Goal: Task Accomplishment & Management: Use online tool/utility

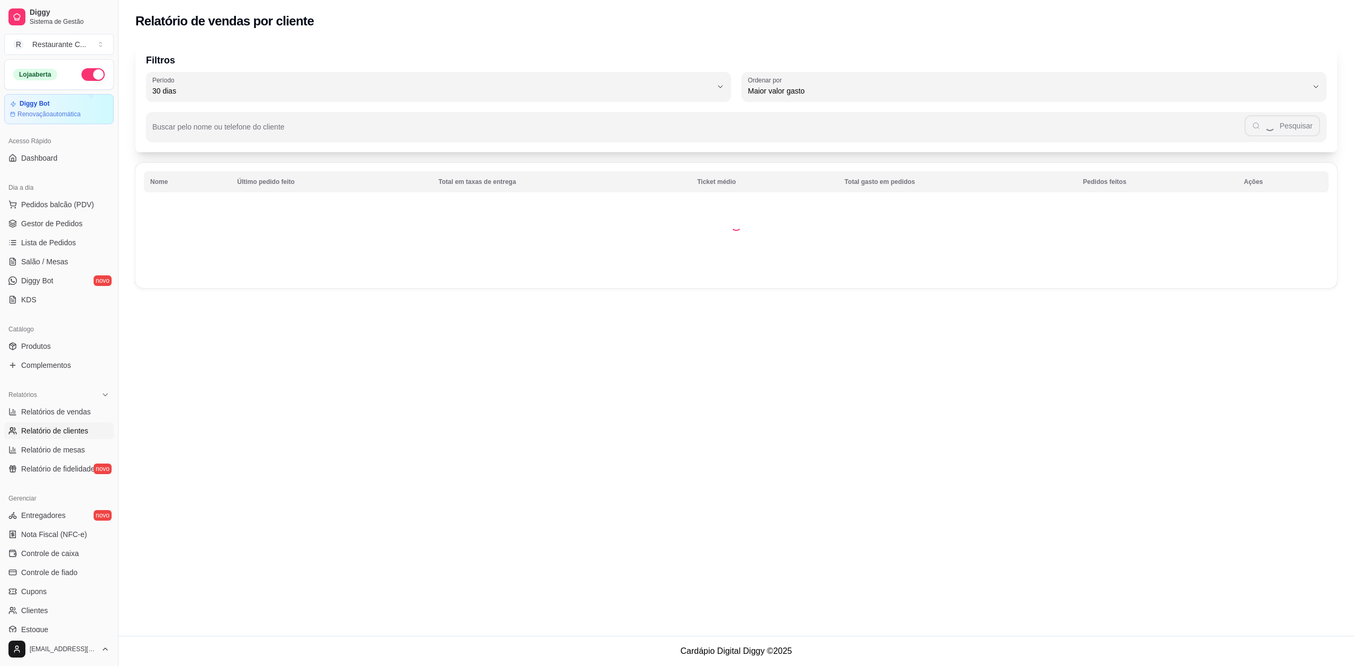
select select "30"
select select "HIGHEST_TOTAL_SPENT_WITH_ORDERS"
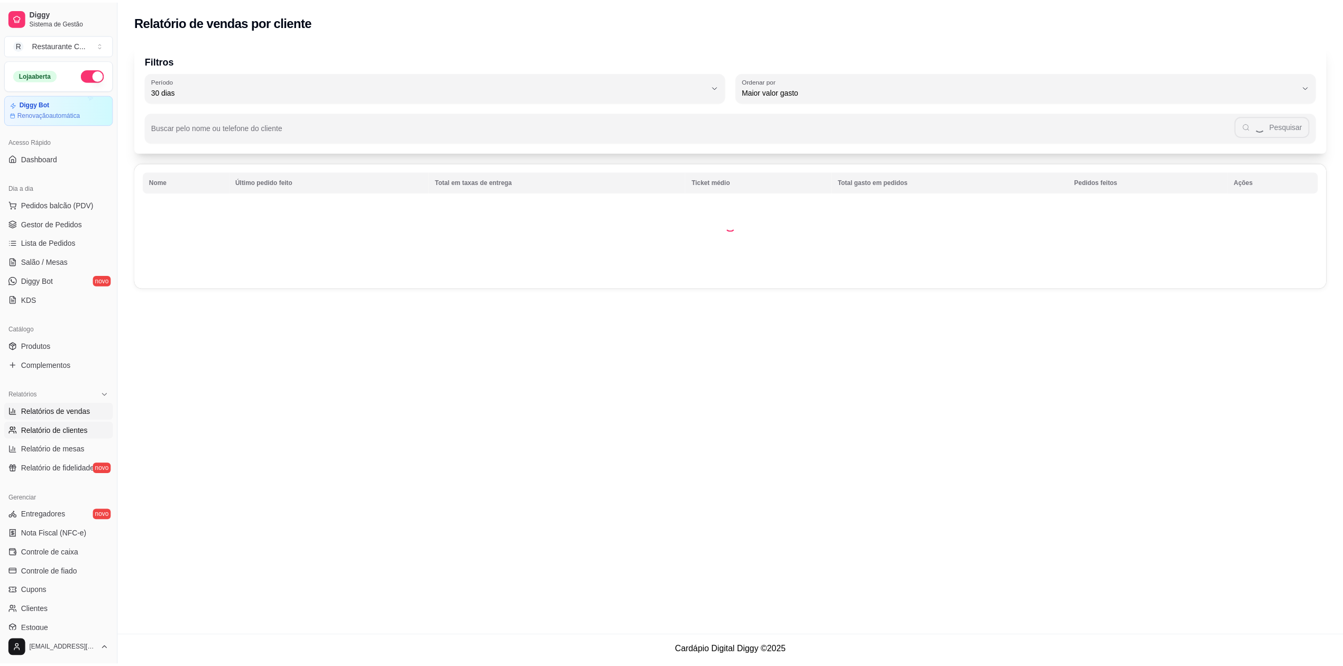
scroll to position [95, 0]
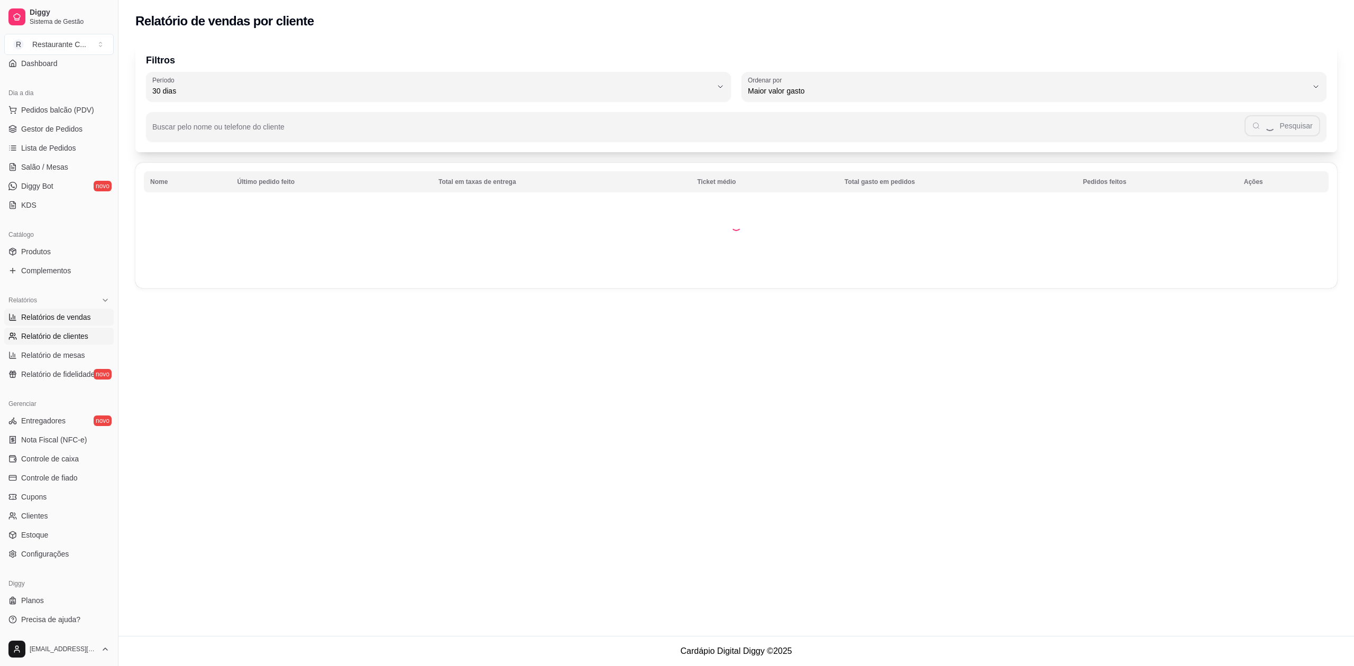
click at [73, 316] on span "Relatórios de vendas" at bounding box center [56, 317] width 70 height 11
select select "ALL"
select select "0"
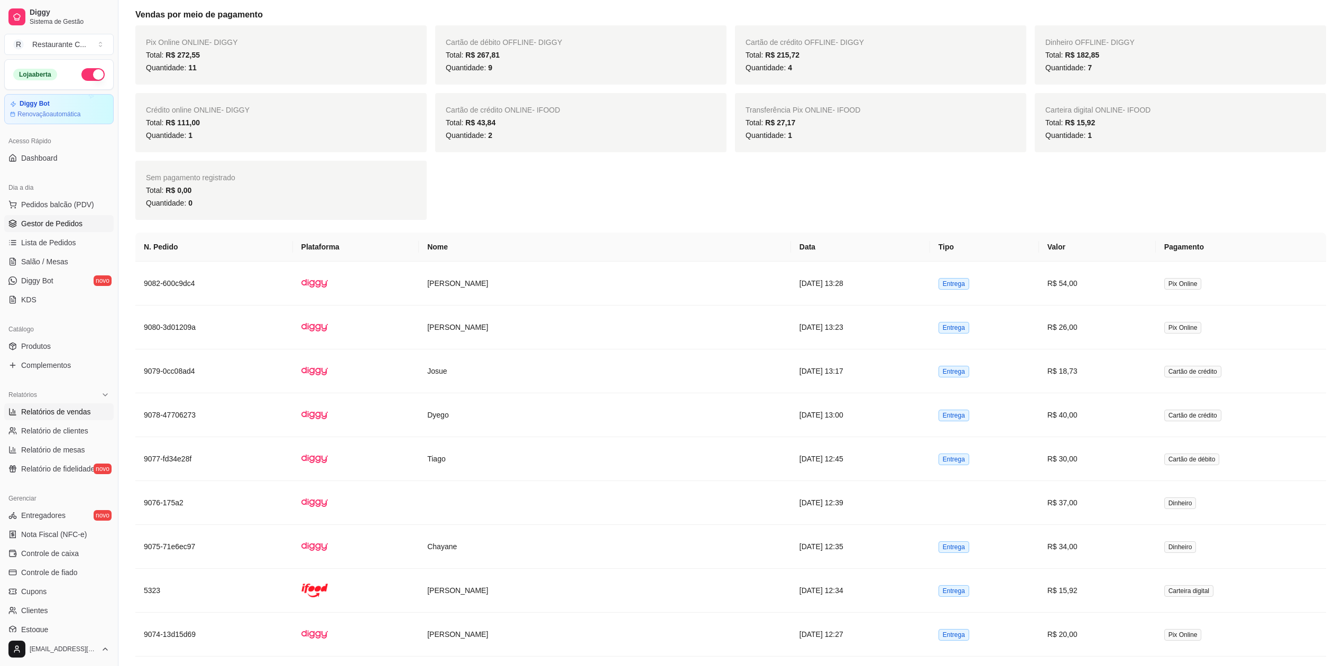
click at [74, 224] on span "Gestor de Pedidos" at bounding box center [51, 223] width 61 height 11
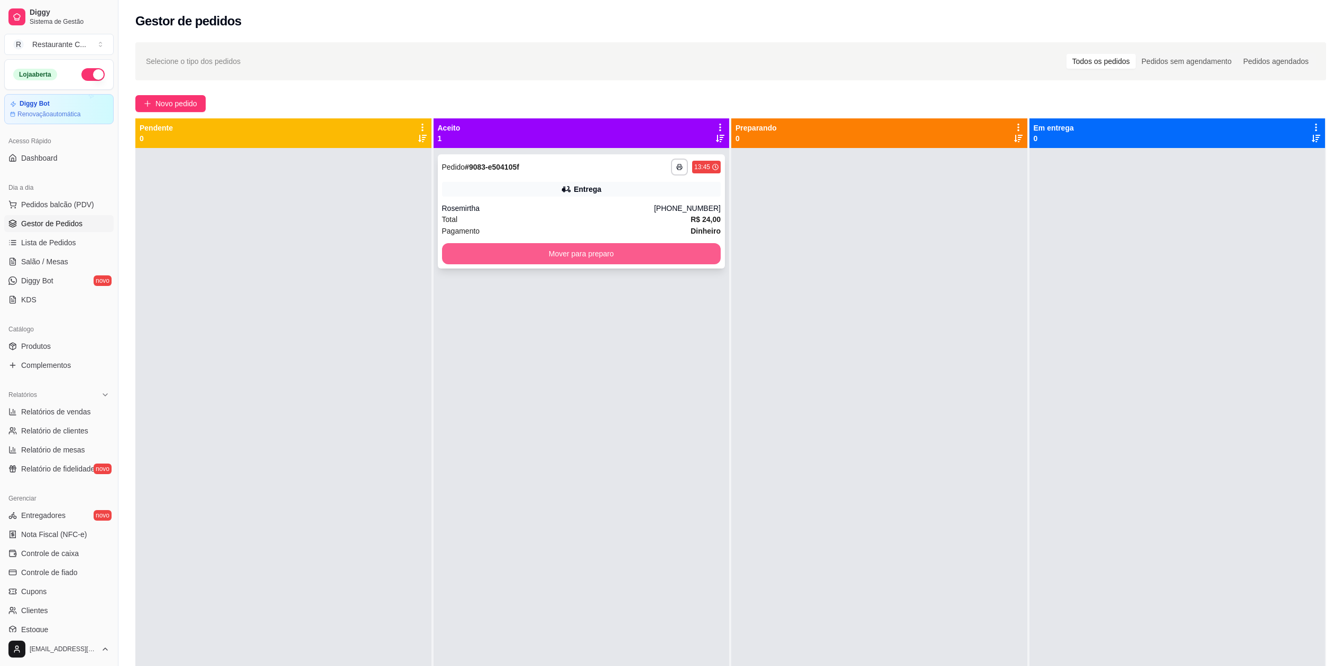
click at [536, 263] on div "**********" at bounding box center [582, 211] width 288 height 114
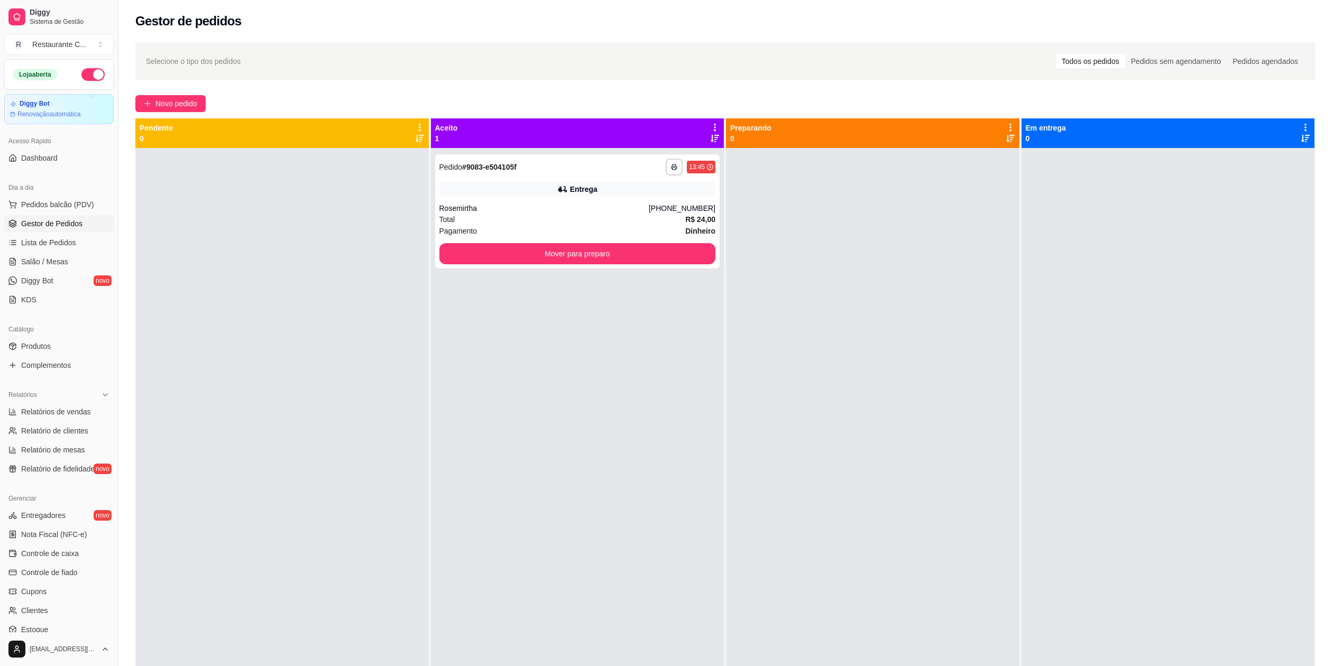
click at [569, 261] on div "ENTREGA" at bounding box center [563, 259] width 36 height 11
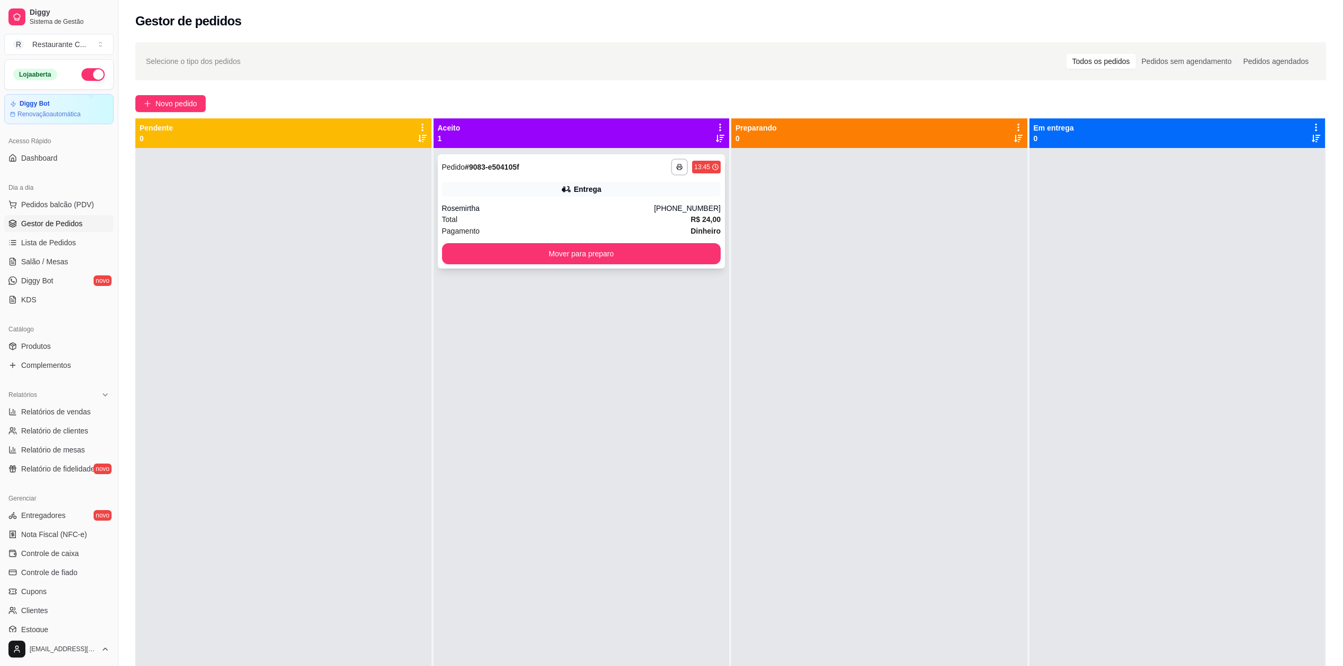
click at [674, 262] on button "Mover para preparo" at bounding box center [581, 253] width 279 height 21
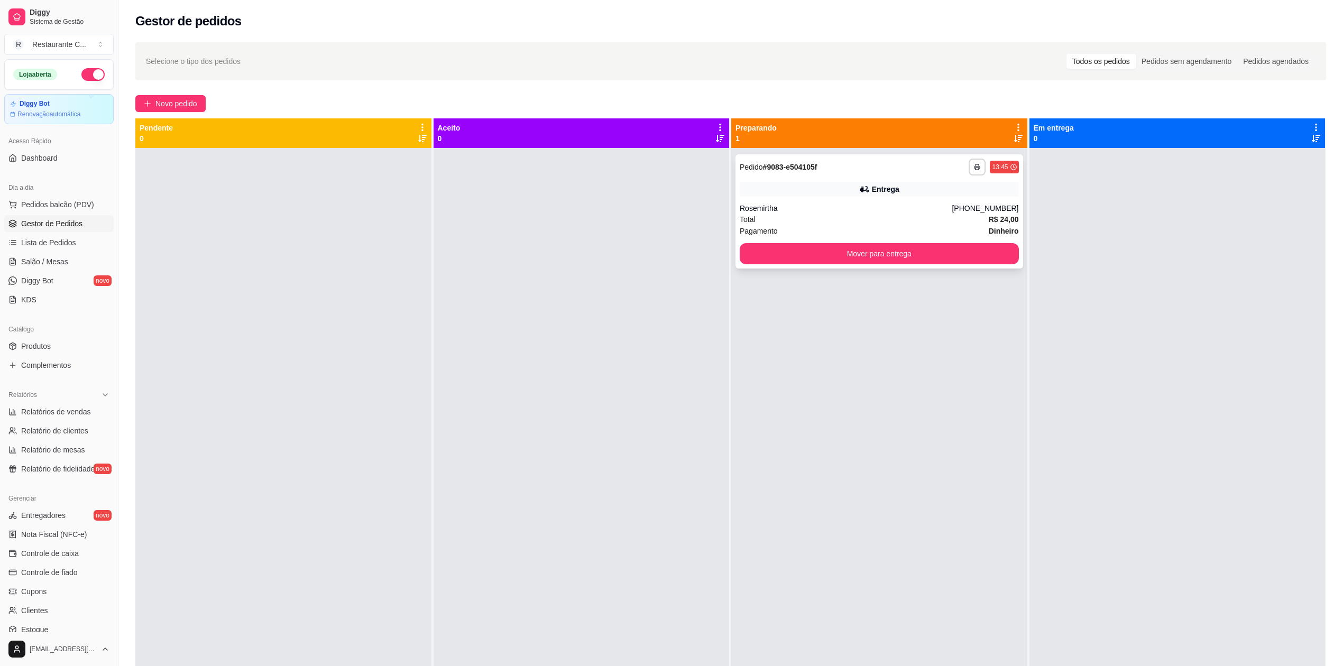
click at [802, 265] on div "**********" at bounding box center [879, 211] width 288 height 114
click at [992, 253] on button "Mover para entrega" at bounding box center [879, 253] width 279 height 21
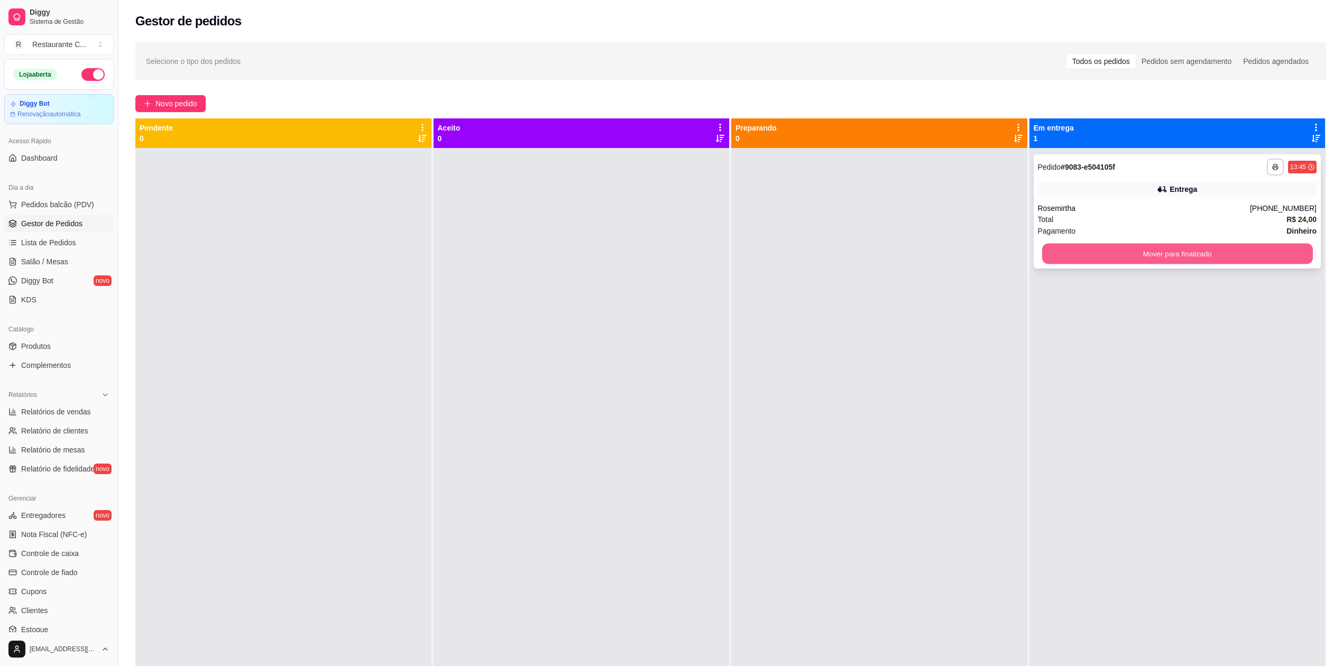
click at [1107, 247] on button "Mover para finalizado" at bounding box center [1177, 254] width 271 height 21
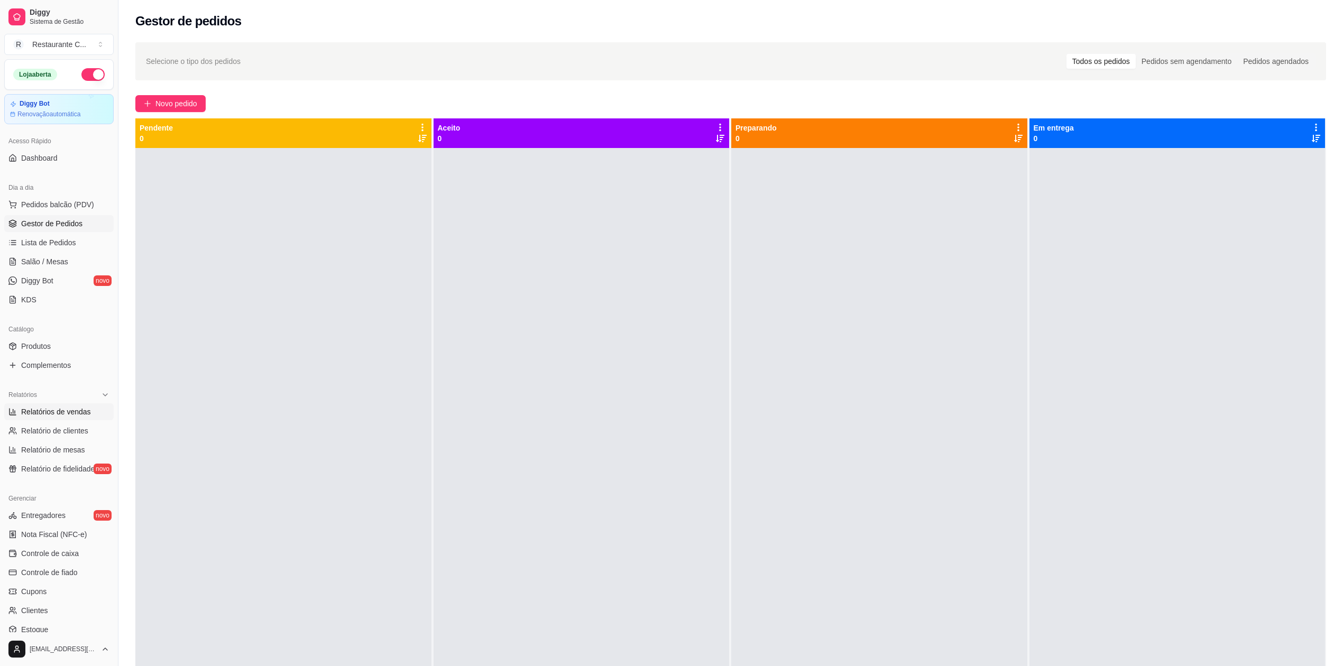
click at [81, 413] on span "Relatórios de vendas" at bounding box center [56, 412] width 70 height 11
select select "ALL"
select select "0"
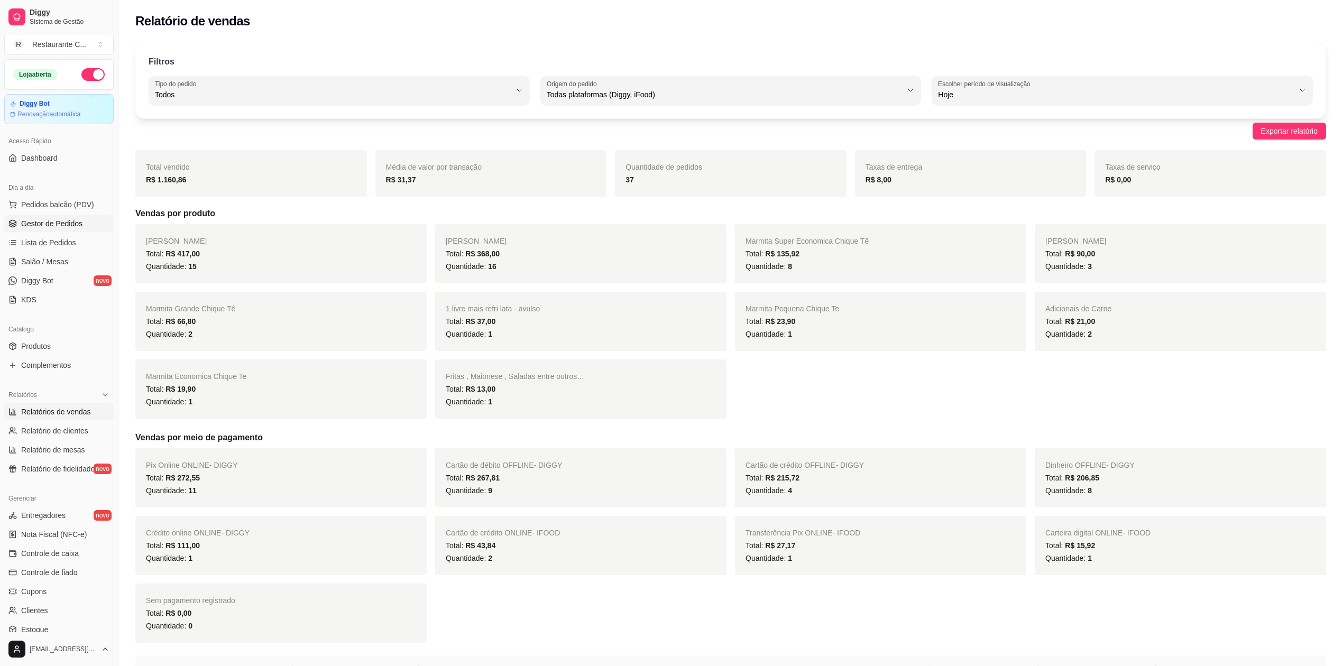
click at [62, 220] on span "Gestor de Pedidos" at bounding box center [51, 223] width 61 height 11
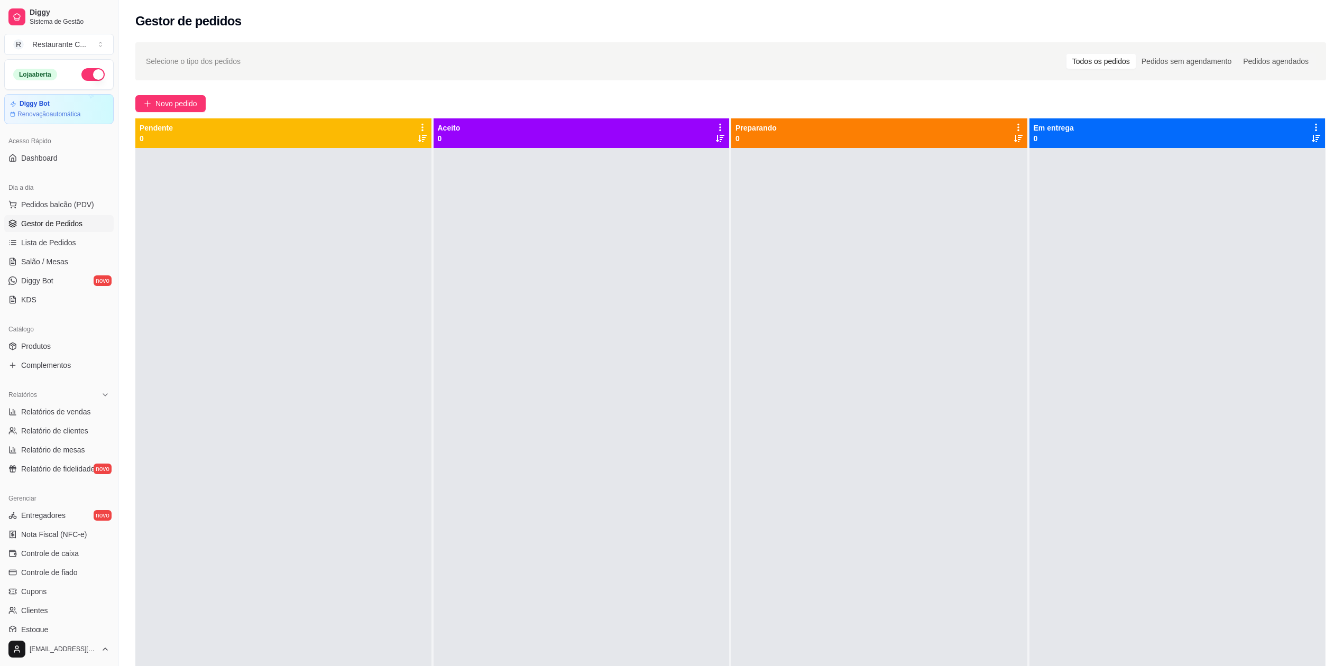
click at [1301, 364] on div at bounding box center [1177, 481] width 296 height 666
click at [1293, 328] on div at bounding box center [1177, 481] width 296 height 666
drag, startPoint x: 1312, startPoint y: 306, endPoint x: 1295, endPoint y: 314, distance: 18.7
click at [1308, 310] on div at bounding box center [1177, 481] width 296 height 666
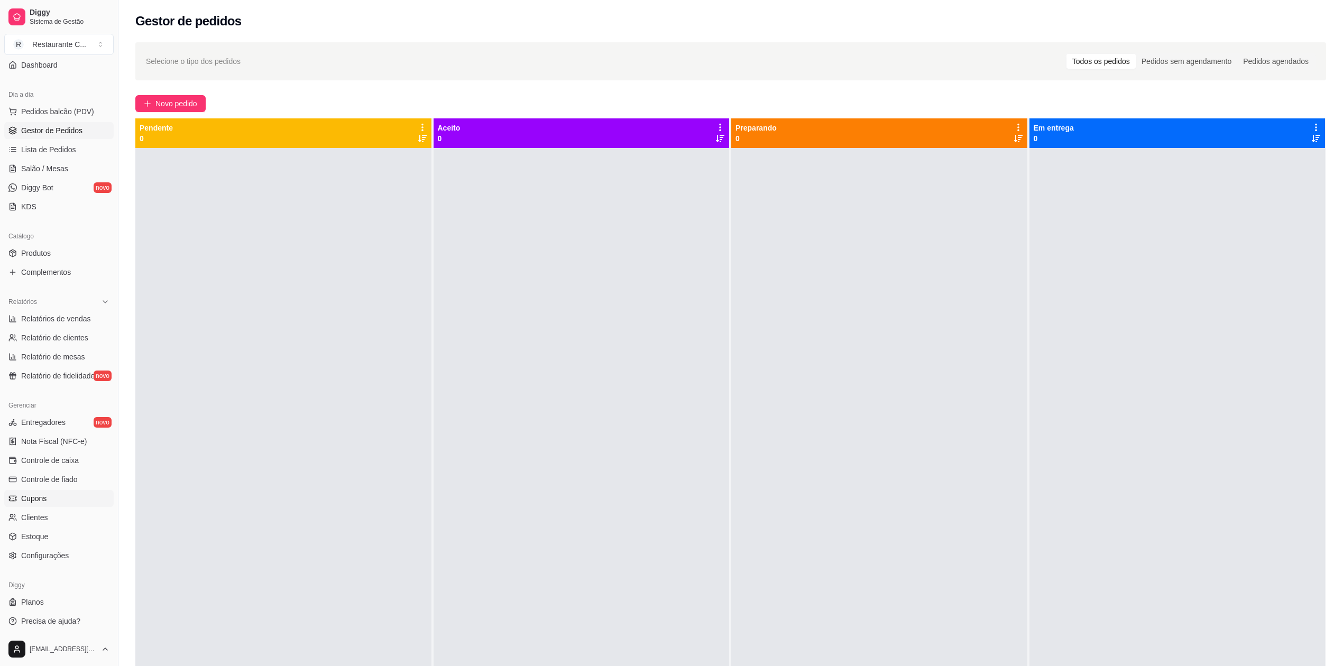
scroll to position [95, 0]
click at [78, 462] on link "Controle de caixa" at bounding box center [58, 458] width 109 height 17
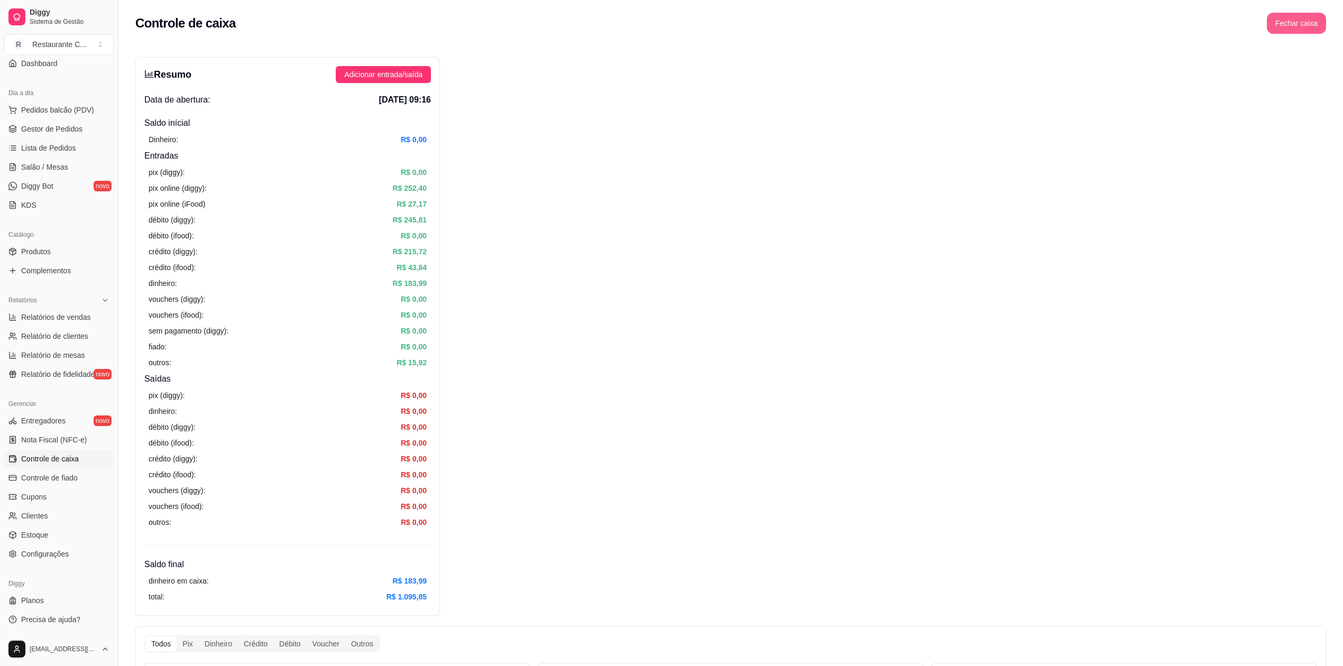
click at [1308, 24] on button "Fechar caixa" at bounding box center [1296, 23] width 59 height 21
click at [1324, 88] on span "Sim" at bounding box center [1326, 94] width 13 height 12
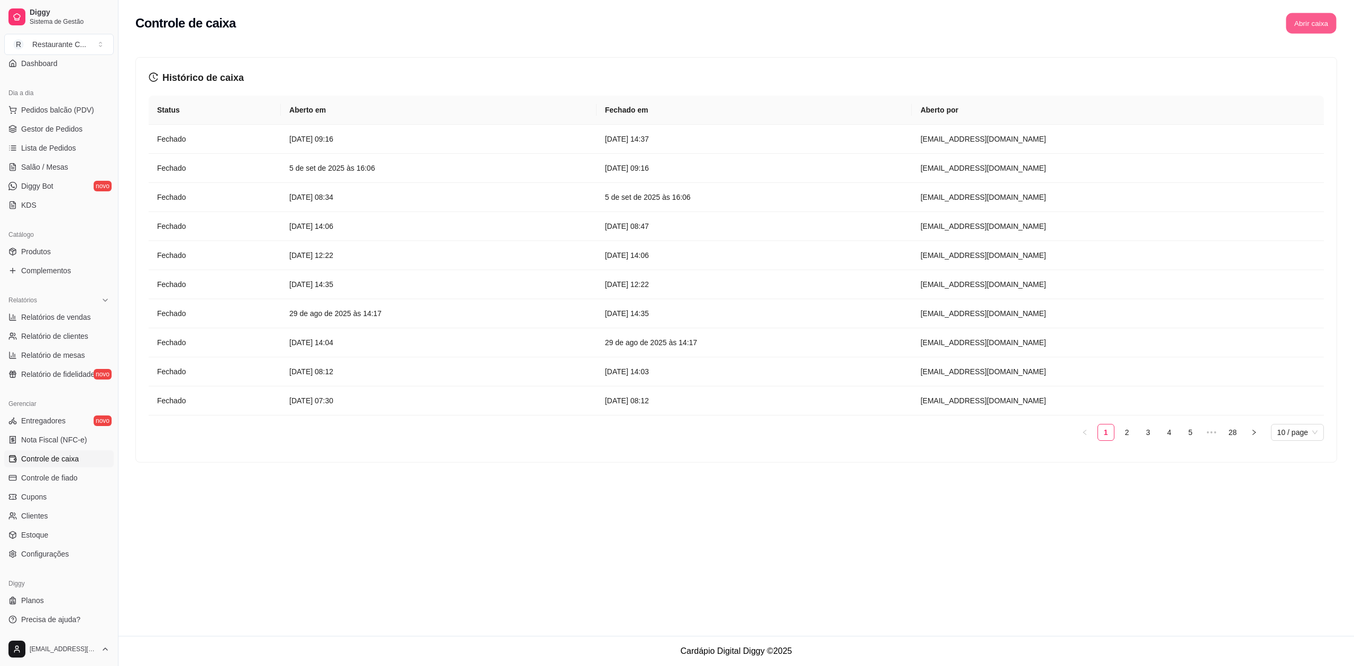
click at [1322, 26] on button "Abrir caixa" at bounding box center [1310, 23] width 50 height 21
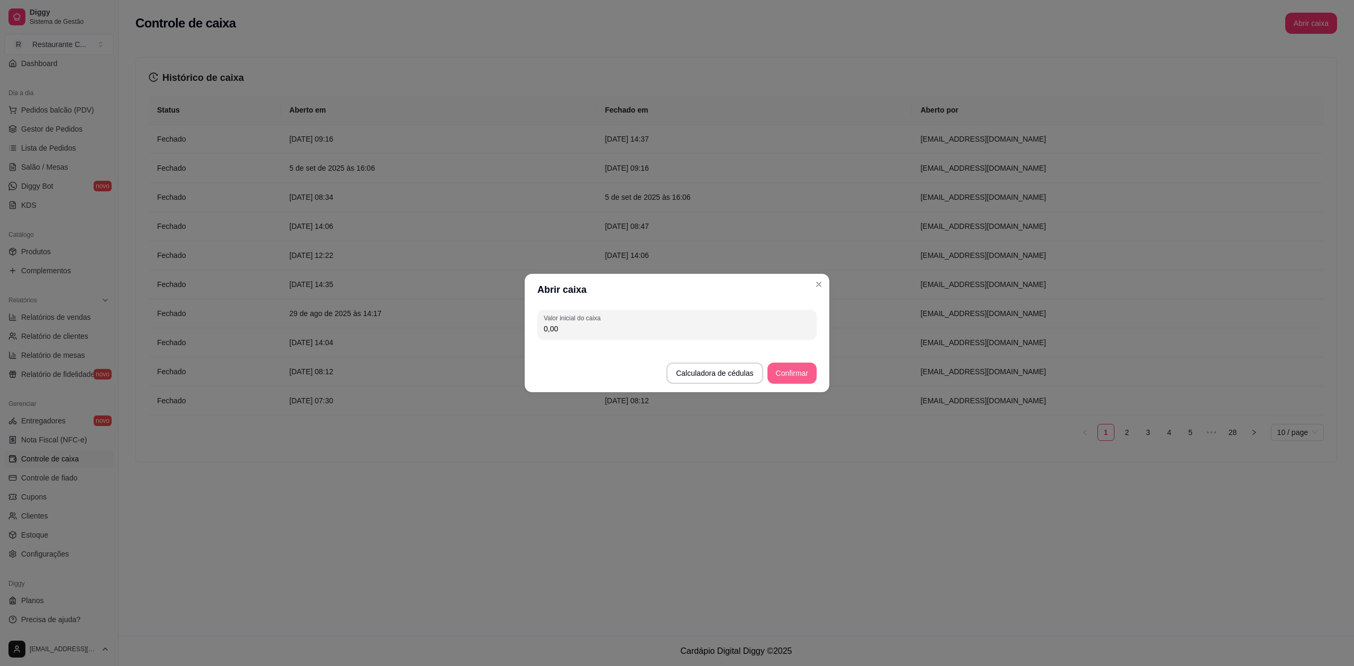
click at [792, 373] on button "Confirmar" at bounding box center [791, 373] width 49 height 21
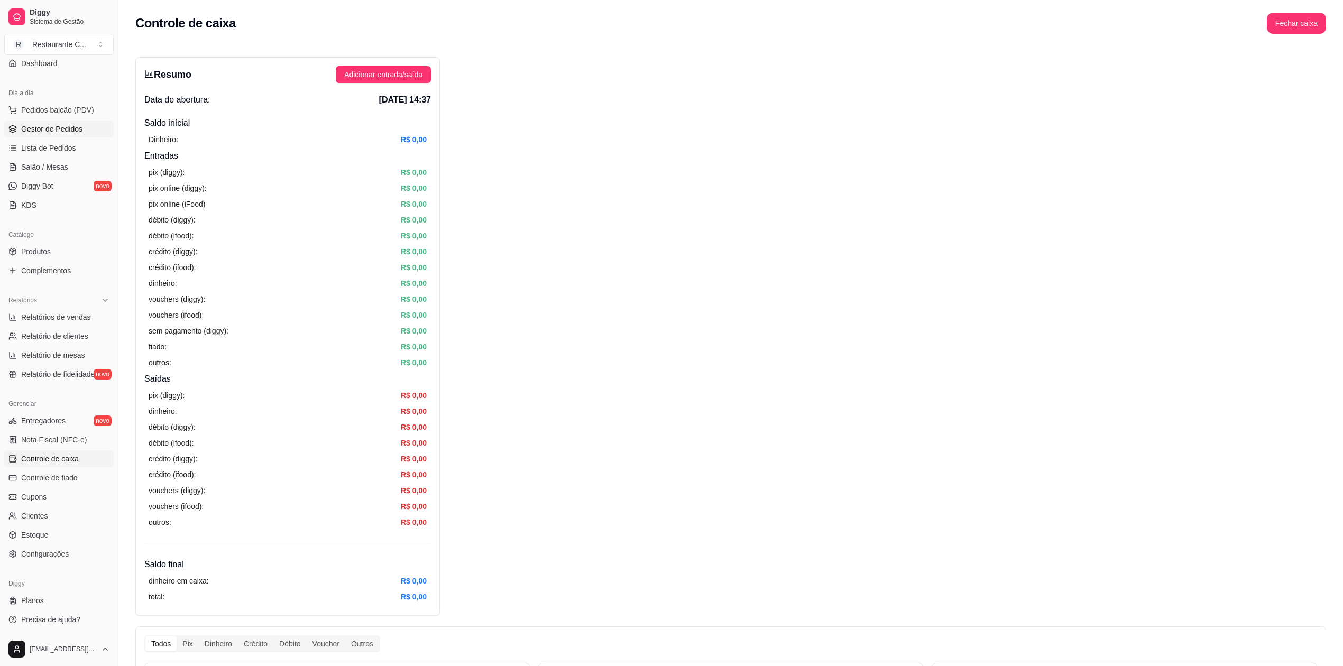
click at [53, 127] on span "Gestor de Pedidos" at bounding box center [51, 129] width 61 height 11
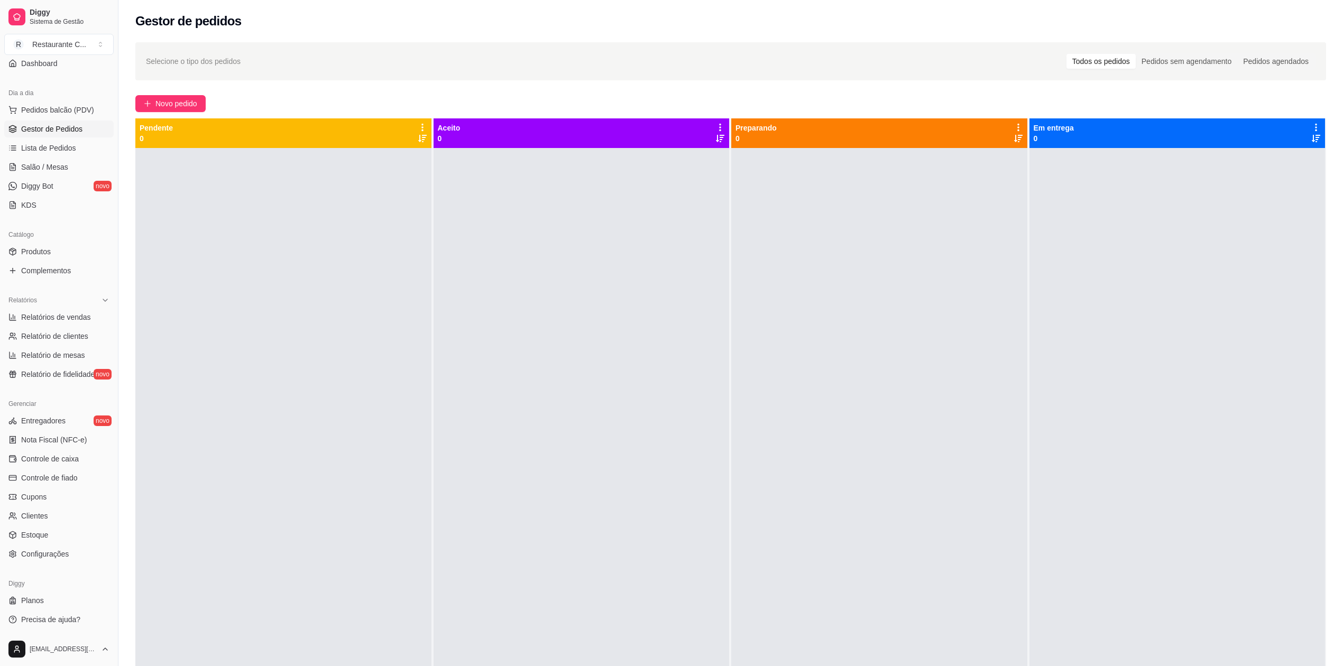
click at [1296, 290] on div at bounding box center [1177, 481] width 296 height 666
